Goal: Learn about a topic

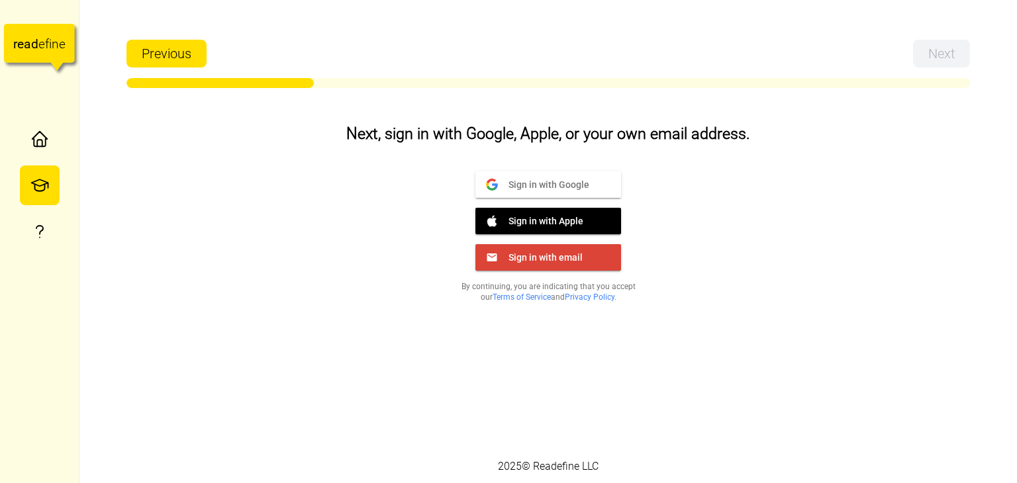
click at [579, 186] on span "Sign in with Google" at bounding box center [543, 184] width 91 height 12
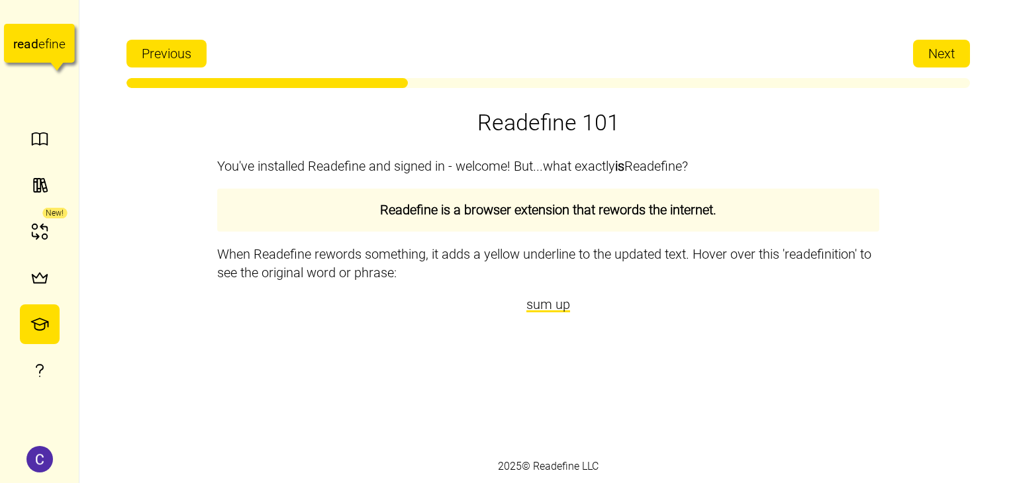
click at [935, 54] on span "Next" at bounding box center [942, 53] width 26 height 26
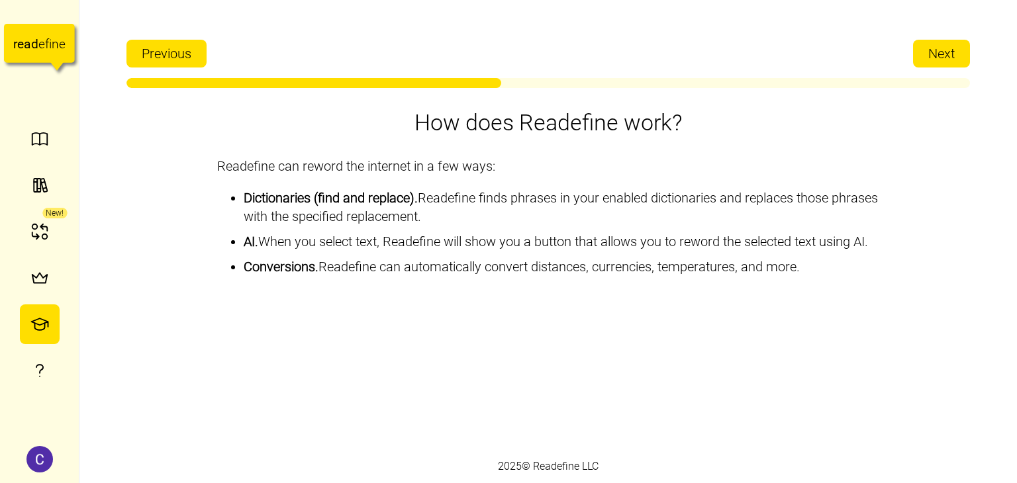
click at [940, 56] on span "Next" at bounding box center [942, 53] width 26 height 26
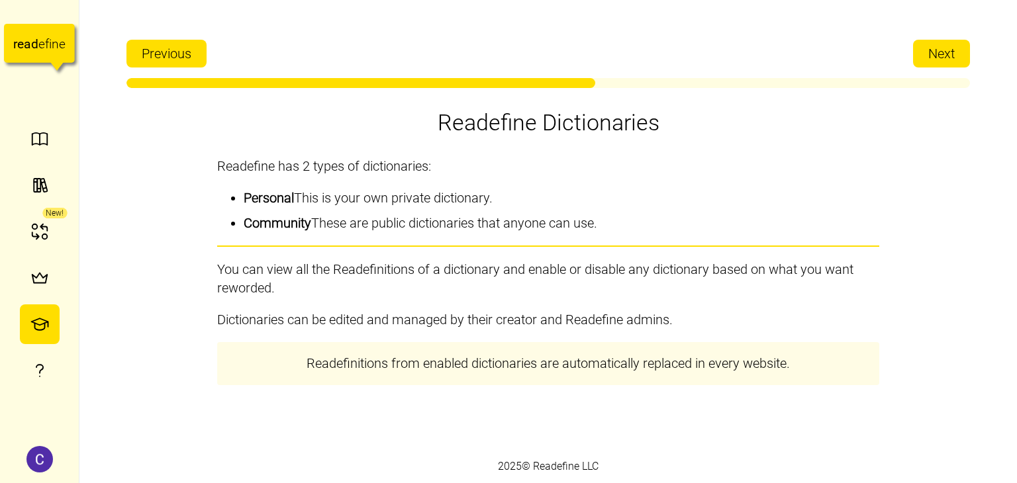
click at [940, 56] on span "Next" at bounding box center [942, 53] width 26 height 26
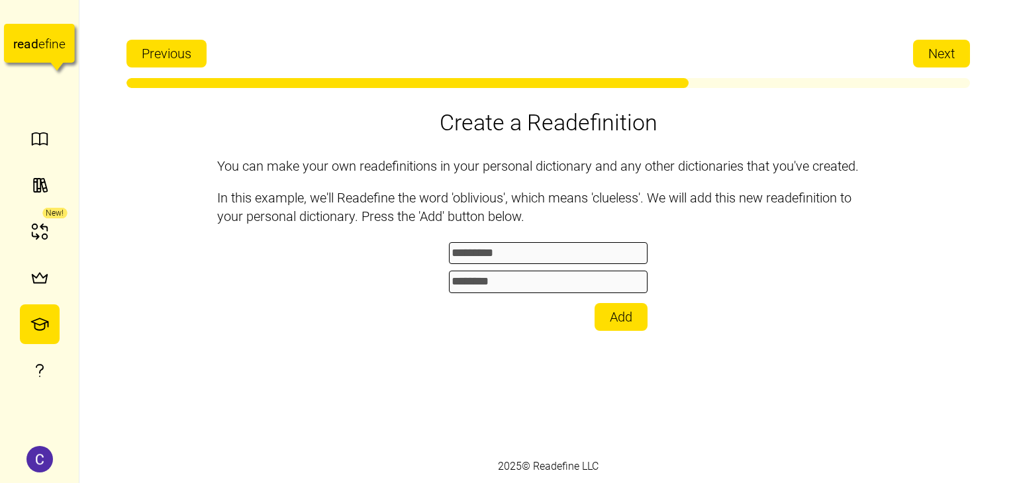
click at [931, 54] on span "Next" at bounding box center [942, 53] width 26 height 26
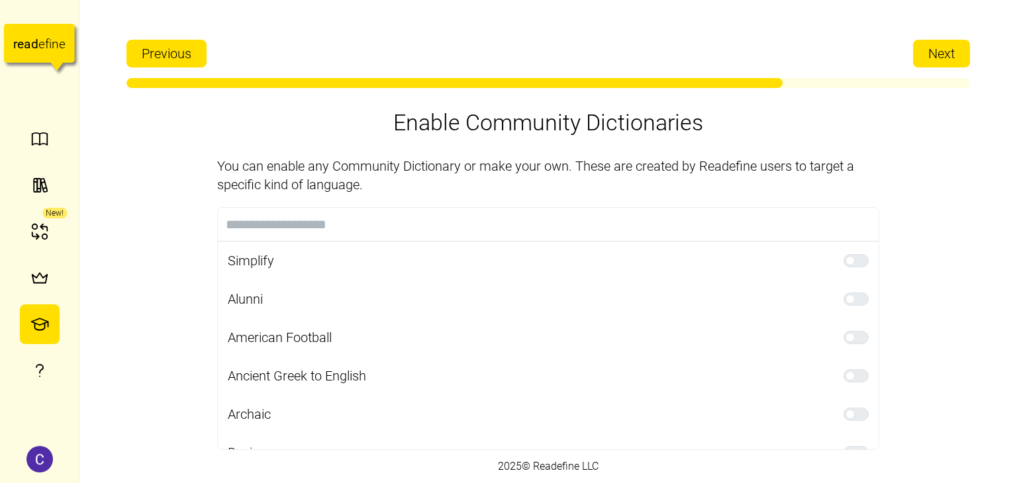
click at [931, 54] on span "Next" at bounding box center [942, 53] width 26 height 26
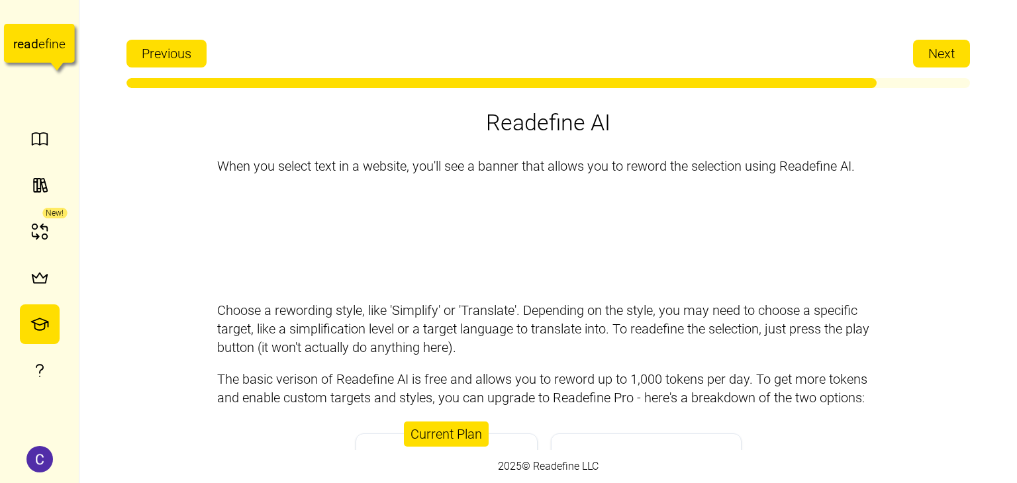
click at [931, 54] on span "Next" at bounding box center [942, 53] width 26 height 26
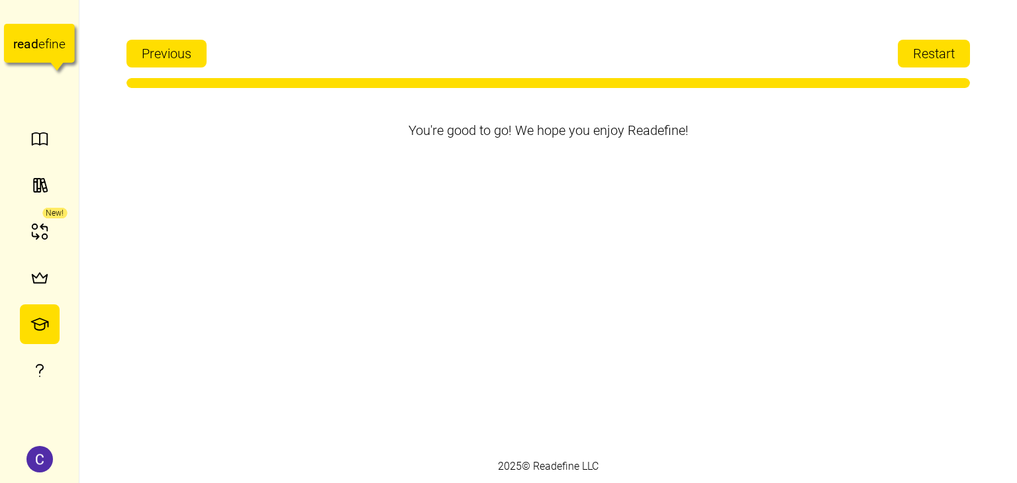
click at [931, 54] on span "Restart" at bounding box center [934, 53] width 42 height 26
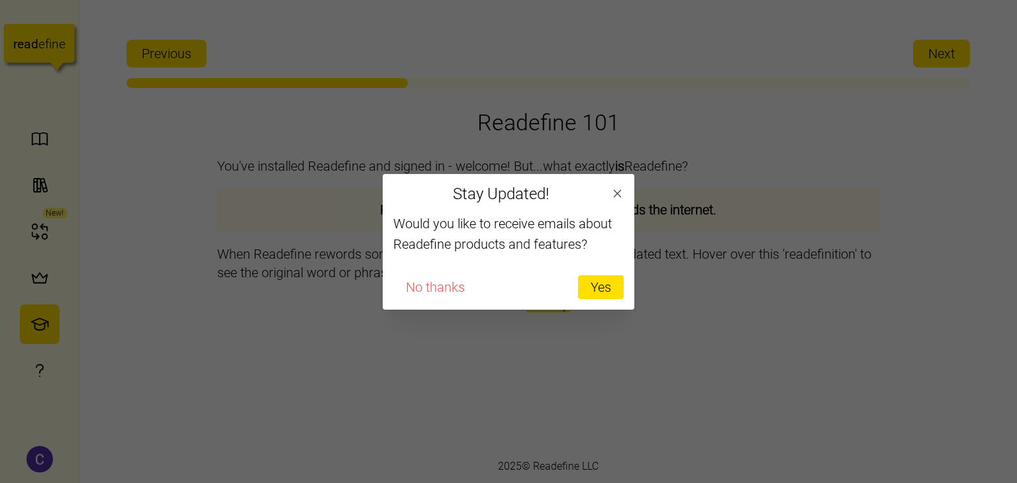
click at [603, 296] on span "Yes" at bounding box center [601, 287] width 21 height 23
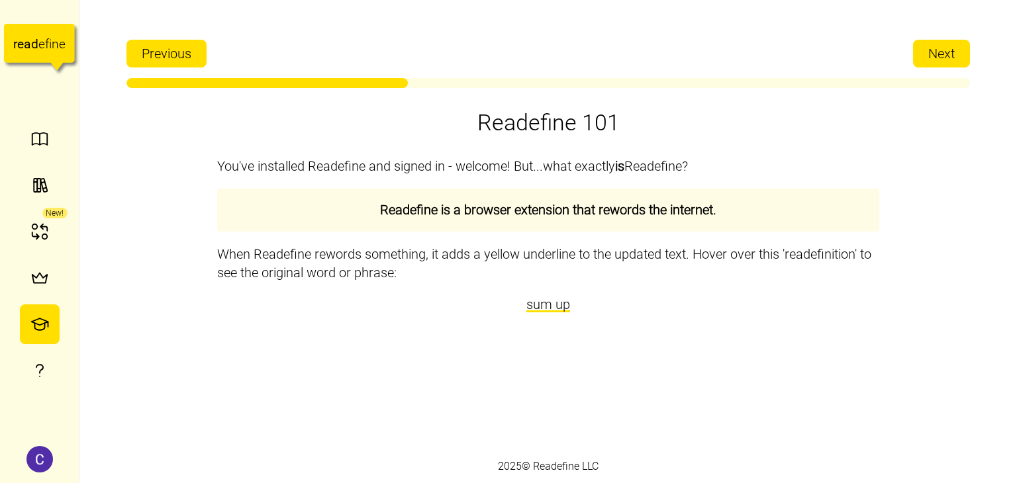
click at [947, 51] on span "Next" at bounding box center [942, 53] width 26 height 26
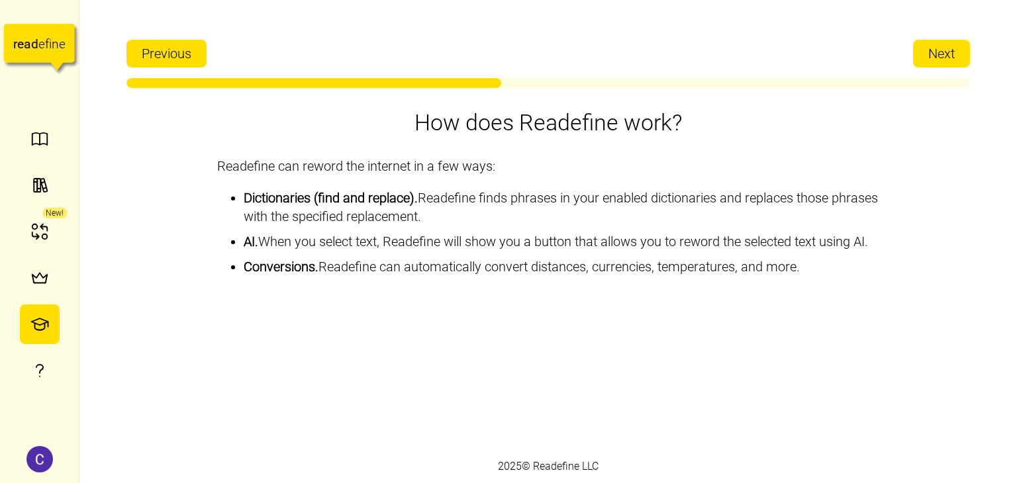
click at [948, 52] on span "Next" at bounding box center [942, 53] width 26 height 26
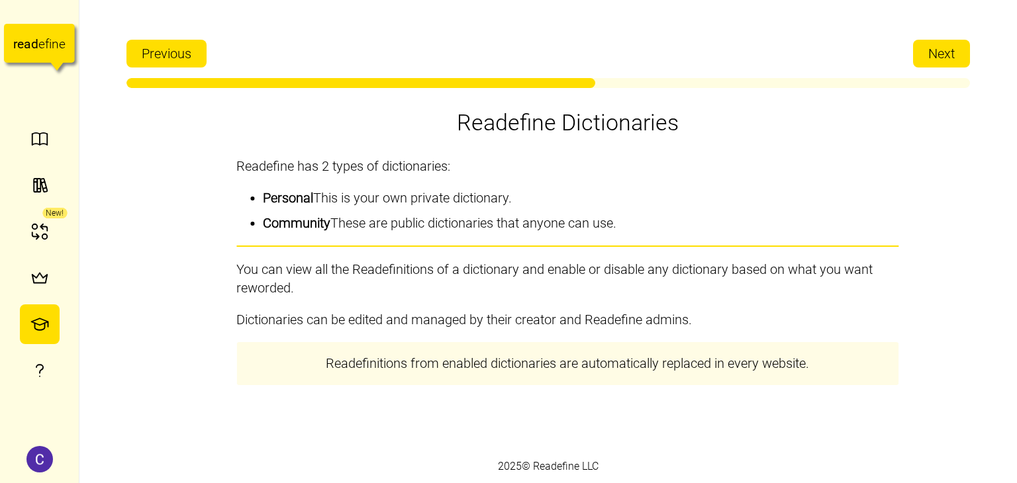
click at [948, 52] on span "Next" at bounding box center [942, 53] width 26 height 26
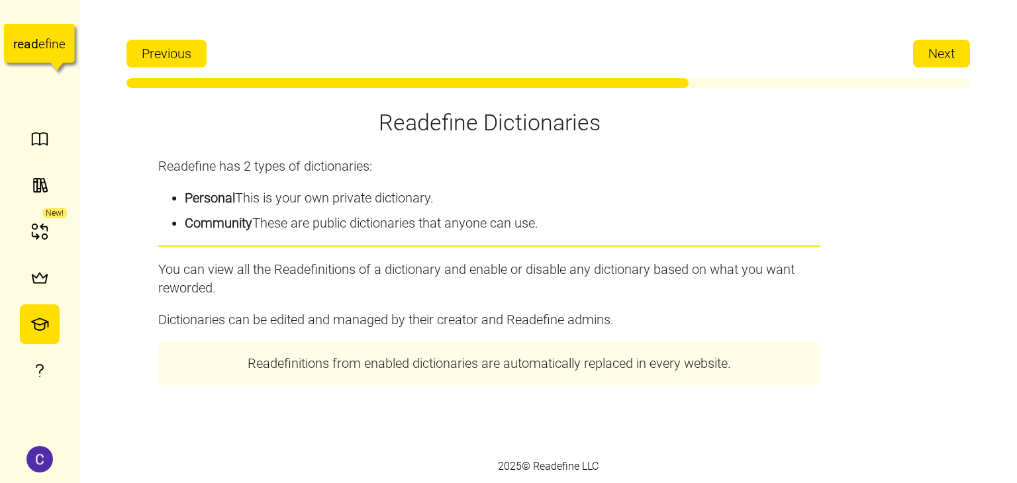
click at [948, 52] on span "Next" at bounding box center [942, 53] width 26 height 26
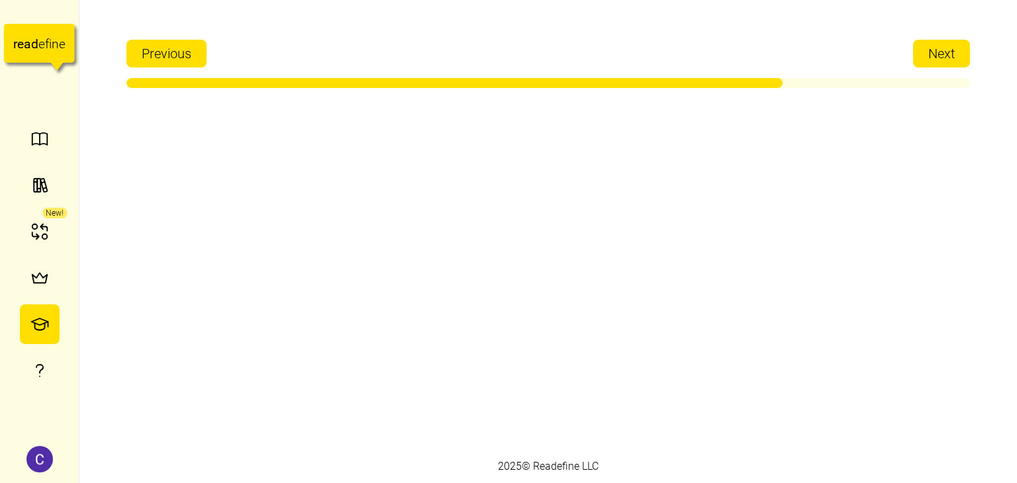
click at [948, 52] on span "Next" at bounding box center [942, 53] width 26 height 26
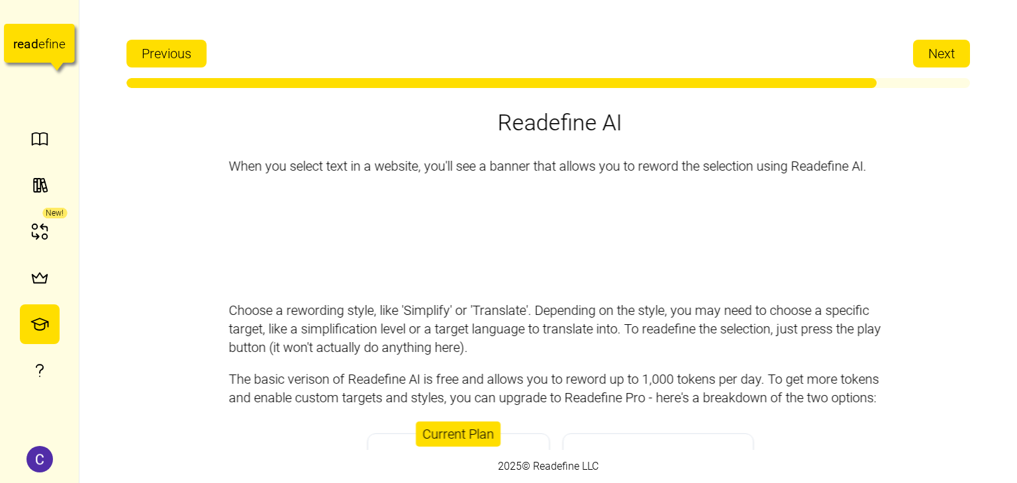
click at [948, 52] on span "Next" at bounding box center [942, 53] width 26 height 26
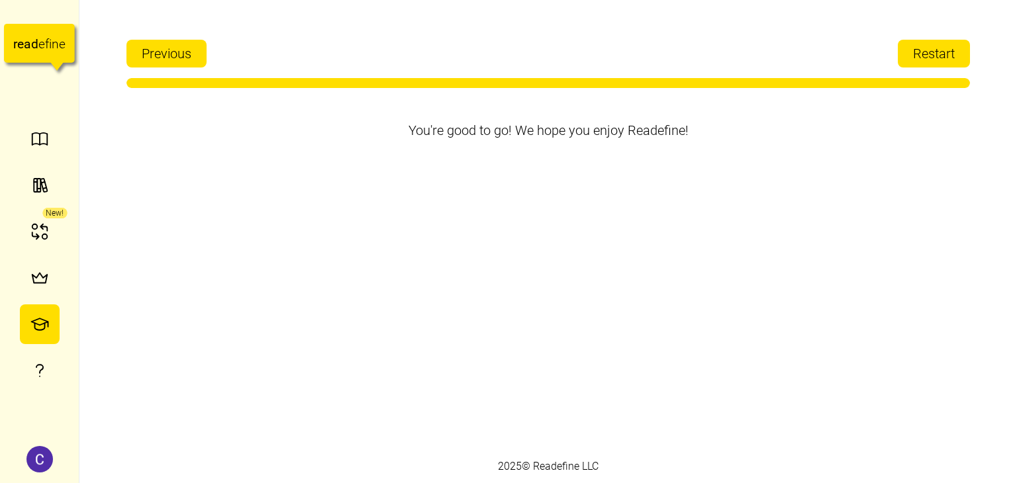
click at [948, 52] on span "Restart" at bounding box center [934, 53] width 42 height 26
